Goal: Task Accomplishment & Management: Manage account settings

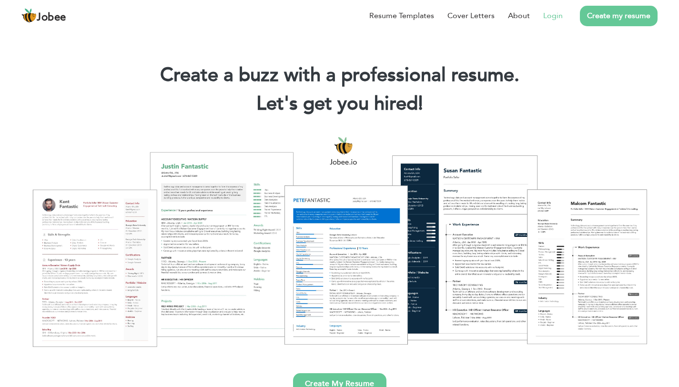
click at [547, 16] on link "Login" at bounding box center [553, 15] width 20 height 11
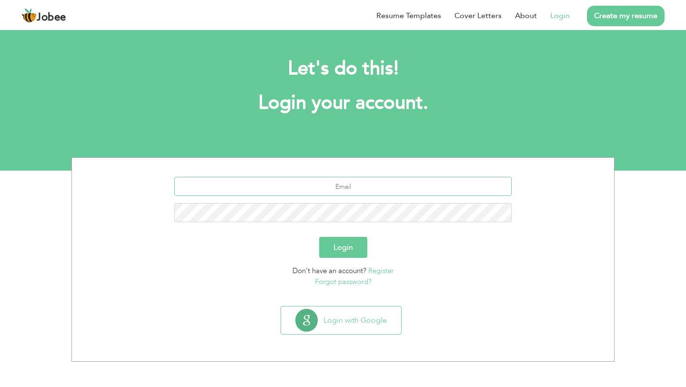
click at [374, 188] on input "text" at bounding box center [343, 186] width 338 height 19
type input "hamza.malik7754@gmail.com"
click at [319, 237] on button "Login" at bounding box center [343, 247] width 48 height 21
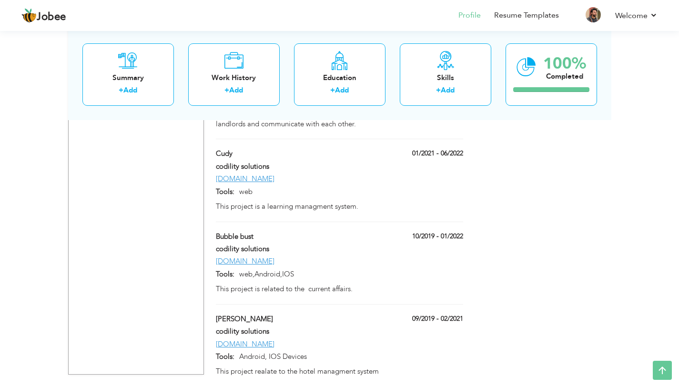
scroll to position [1016, 0]
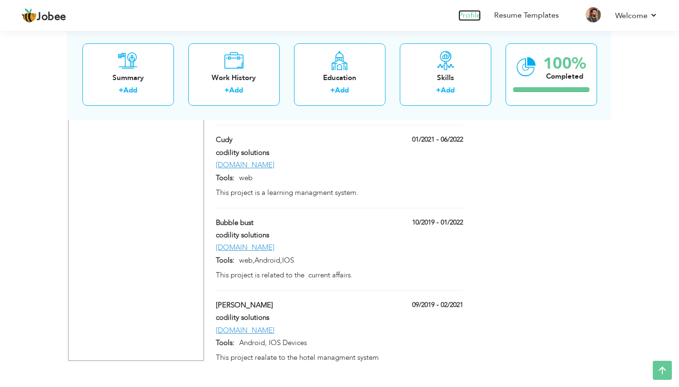
click at [468, 18] on link "Profile" at bounding box center [470, 15] width 22 height 11
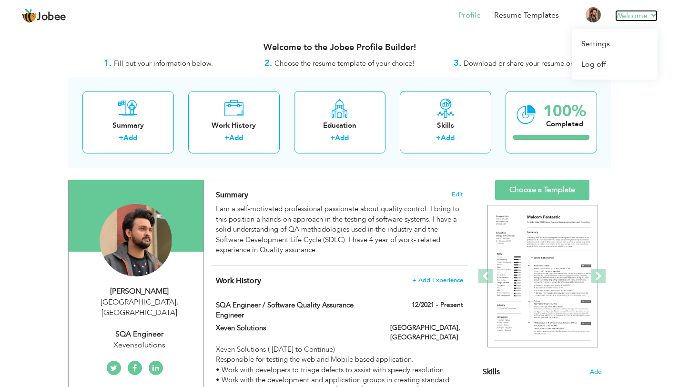
click at [652, 11] on link "Welcome" at bounding box center [636, 15] width 42 height 11
click at [598, 44] on link "Settings" at bounding box center [615, 44] width 86 height 20
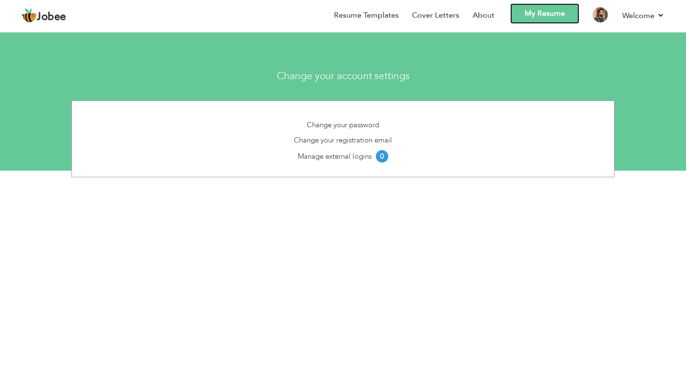
click at [524, 14] on link "My Resume" at bounding box center [545, 13] width 69 height 20
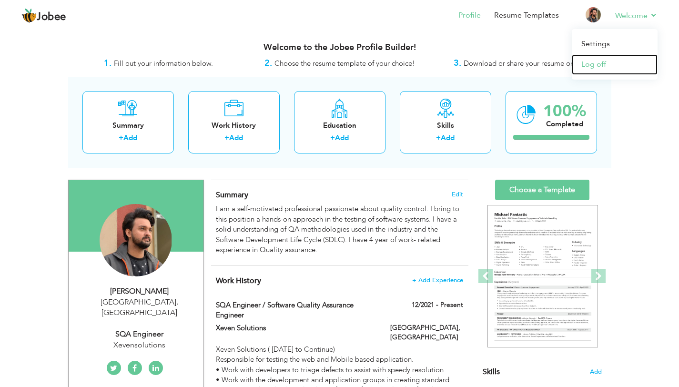
click at [592, 65] on link "Log off" at bounding box center [615, 64] width 86 height 20
